Goal: Task Accomplishment & Management: Use online tool/utility

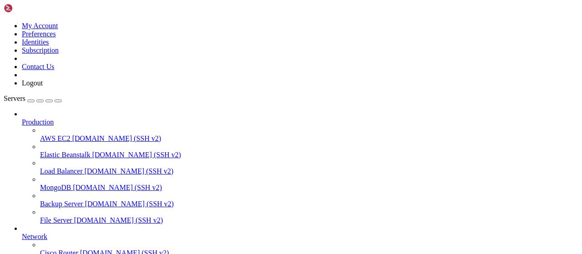
scroll to position [185, 0]
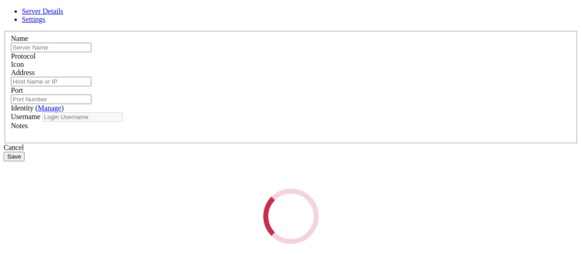
type input "apibypass"
type input "[TECHNICAL_ID]"
type input "22"
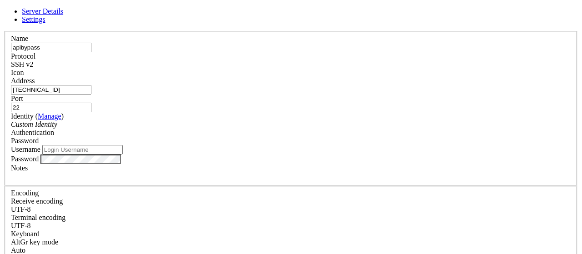
type input "root"
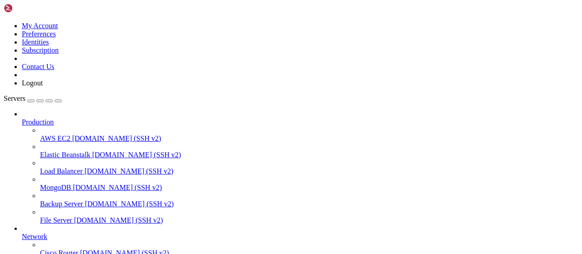
type input "/root/Piar-Flow"
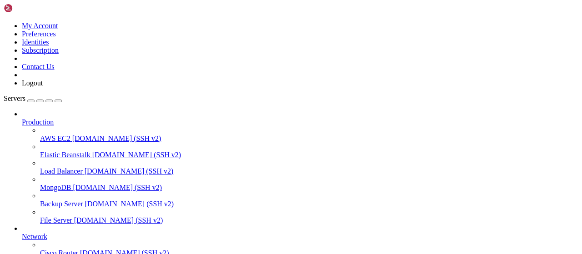
scroll to position [0, 0]
drag, startPoint x: 197, startPoint y: 31, endPoint x: 124, endPoint y: 26, distance: 73.0
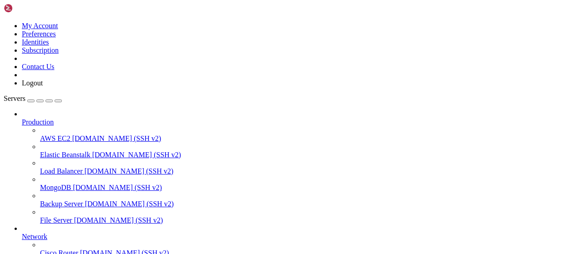
scroll to position [185, 0]
drag, startPoint x: 101, startPoint y: 608, endPoint x: 91, endPoint y: 610, distance: 10.2
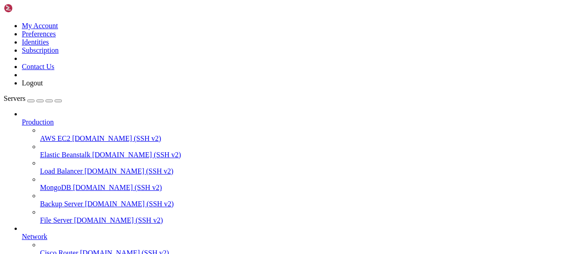
drag, startPoint x: 120, startPoint y: 734, endPoint x: 8, endPoint y: 670, distance: 128.9
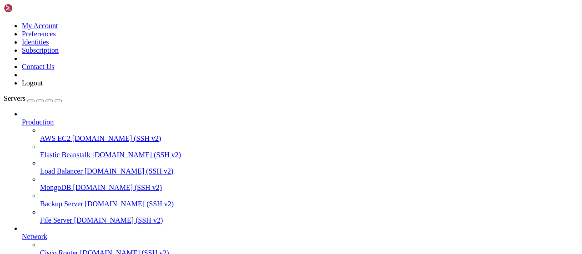
type input "/root/Piar-Flow"
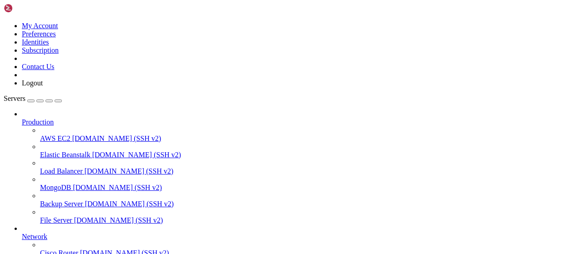
scroll to position [0, 0]
type textarea "[DATE] 22:03:29,500 - INFO - Polling stopped"
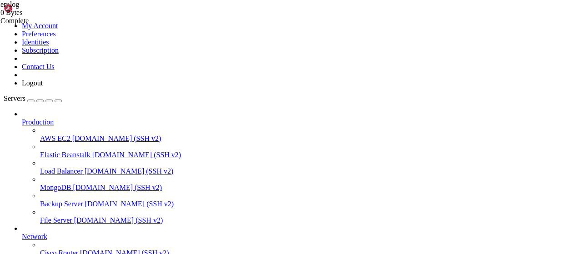
scroll to position [0, 0]
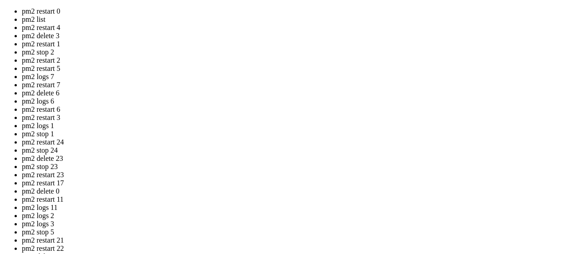
type input "/root"
